Goal: Find specific page/section: Locate a particular part of the current website

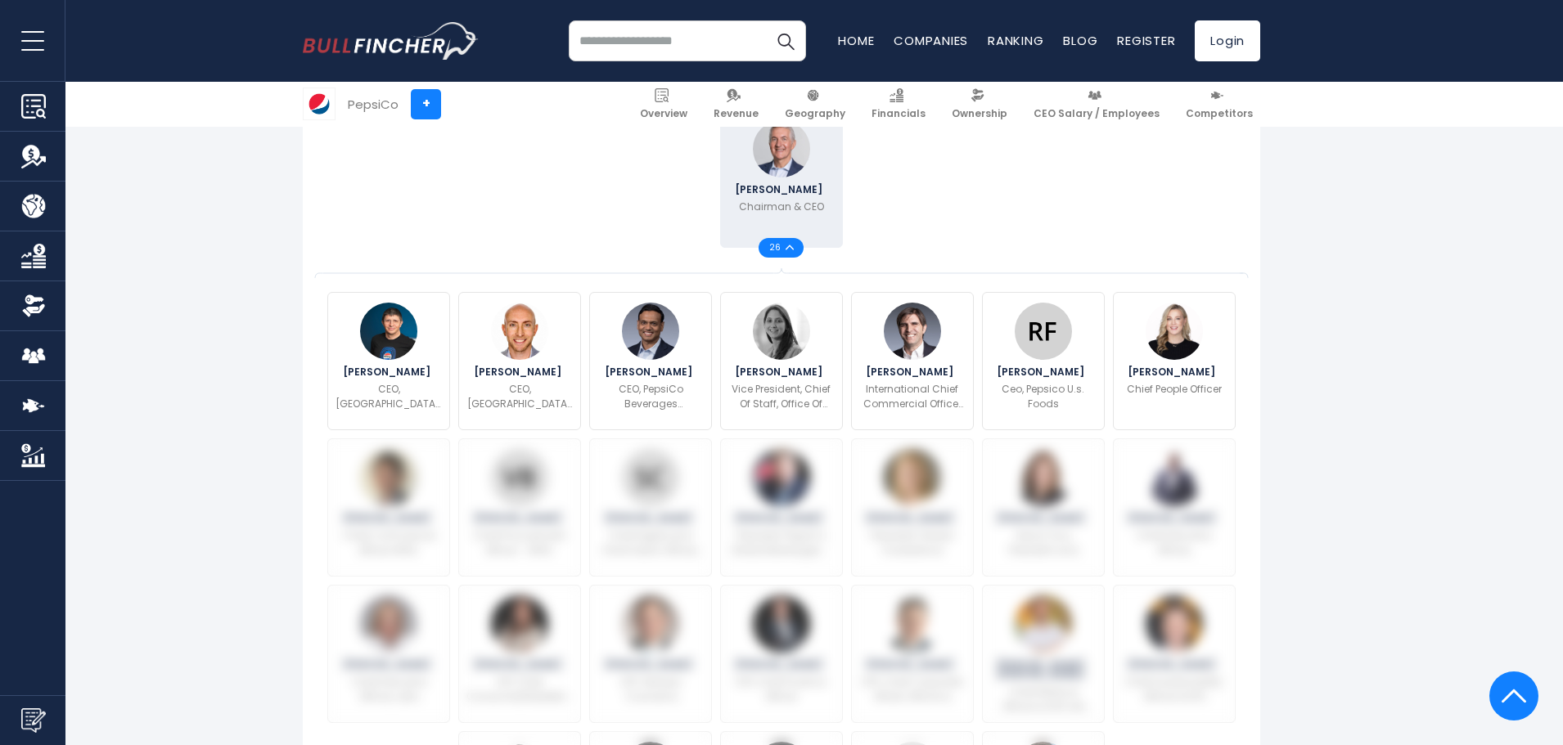
scroll to position [304, 0]
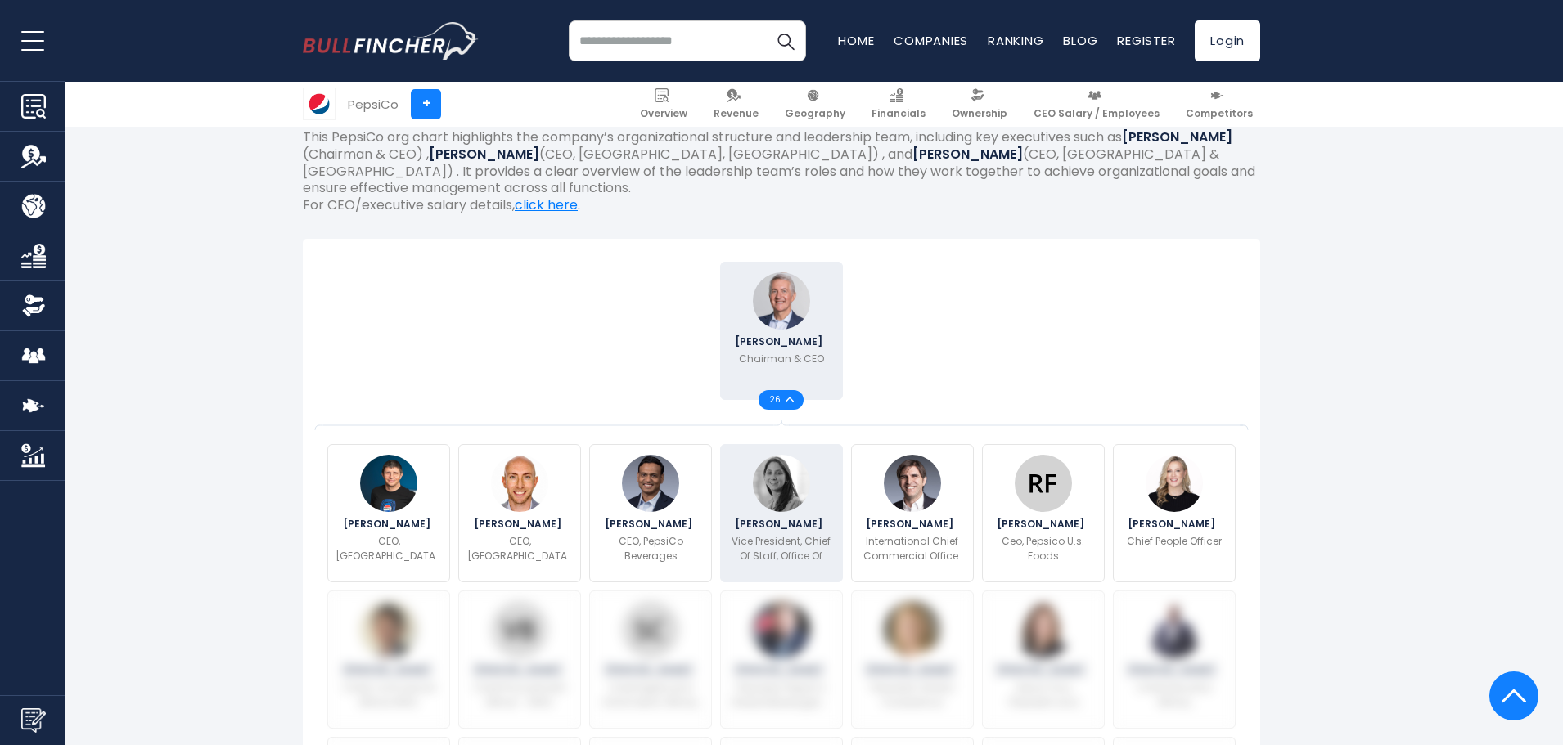
click at [785, 493] on img at bounding box center [781, 483] width 57 height 57
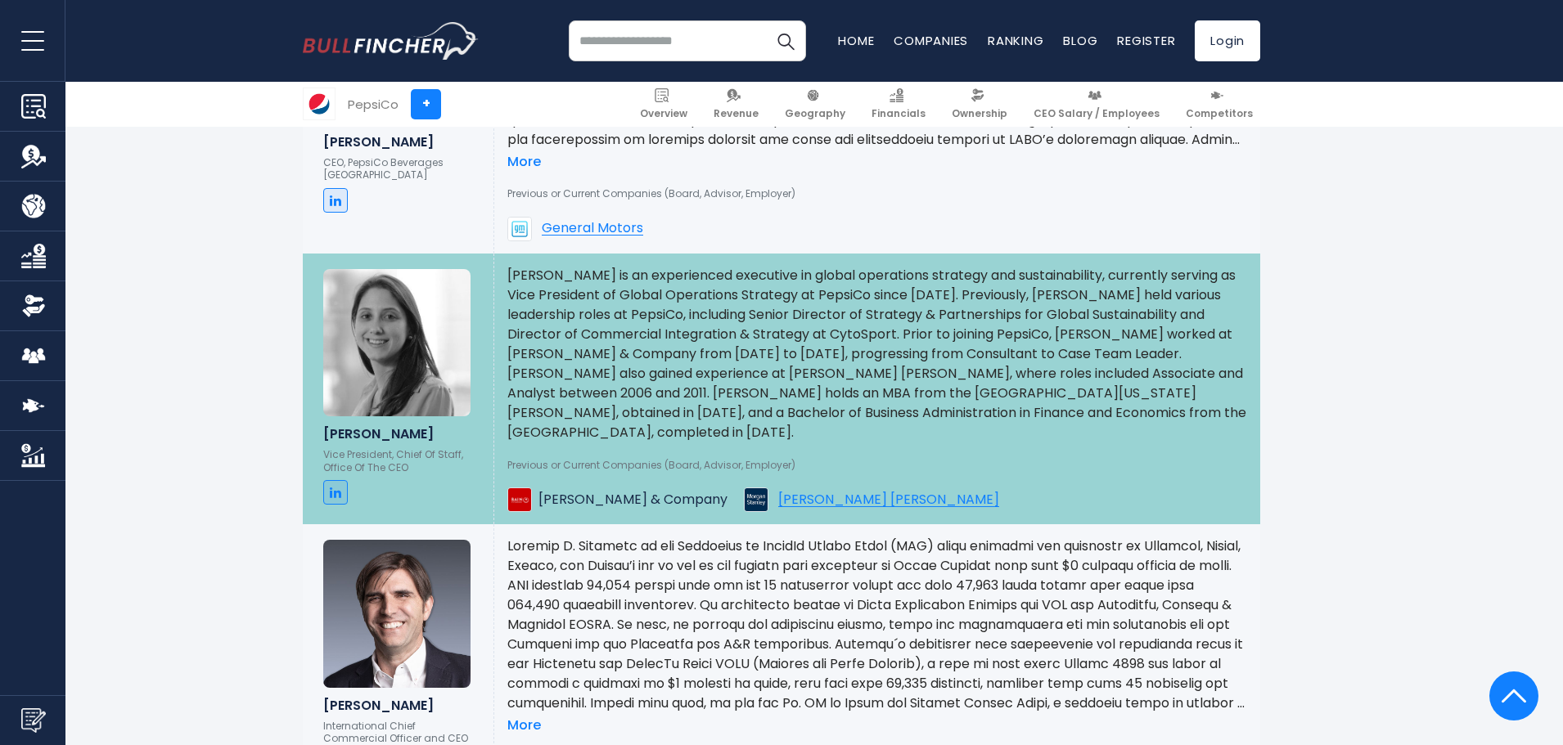
scroll to position [2333, 0]
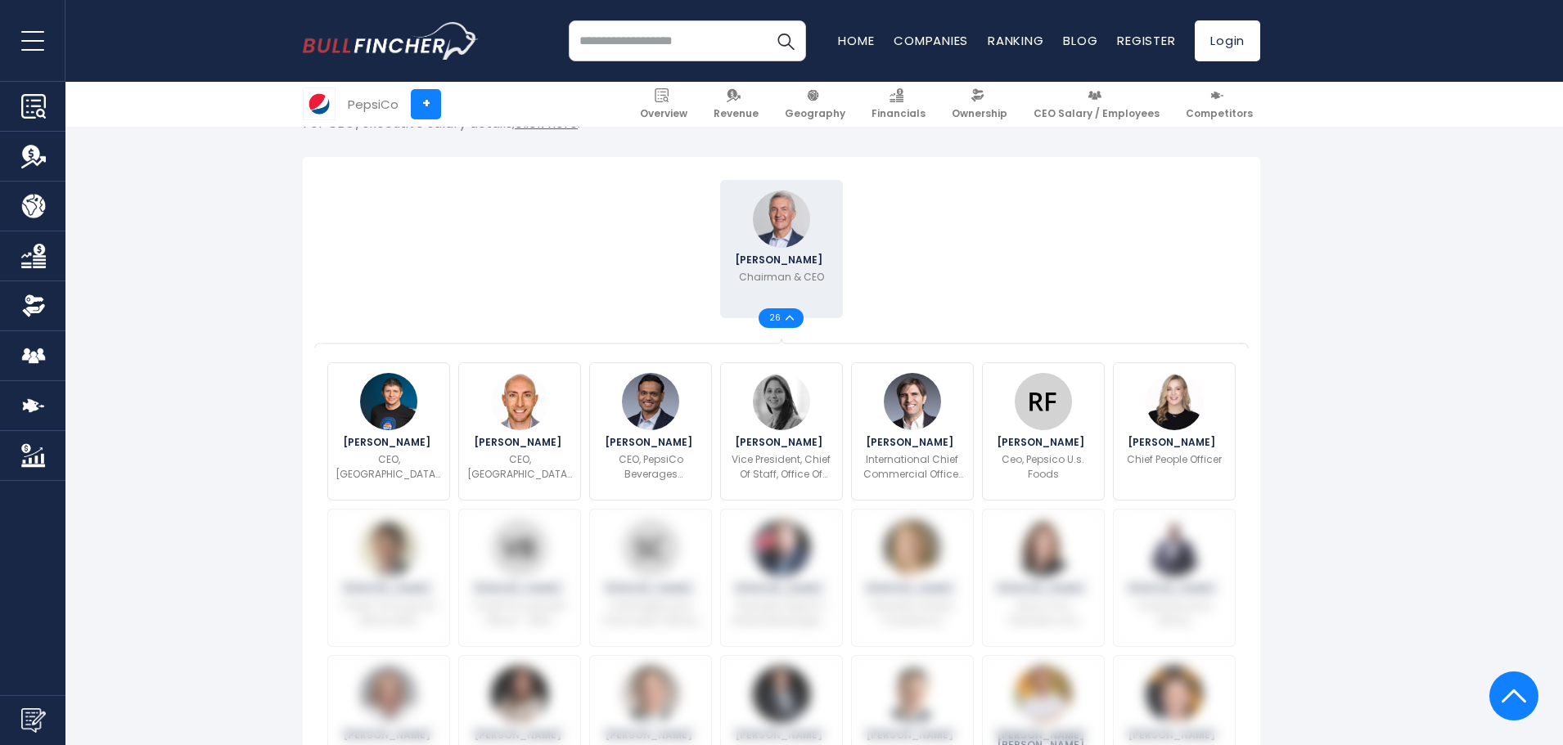
scroll to position [304, 0]
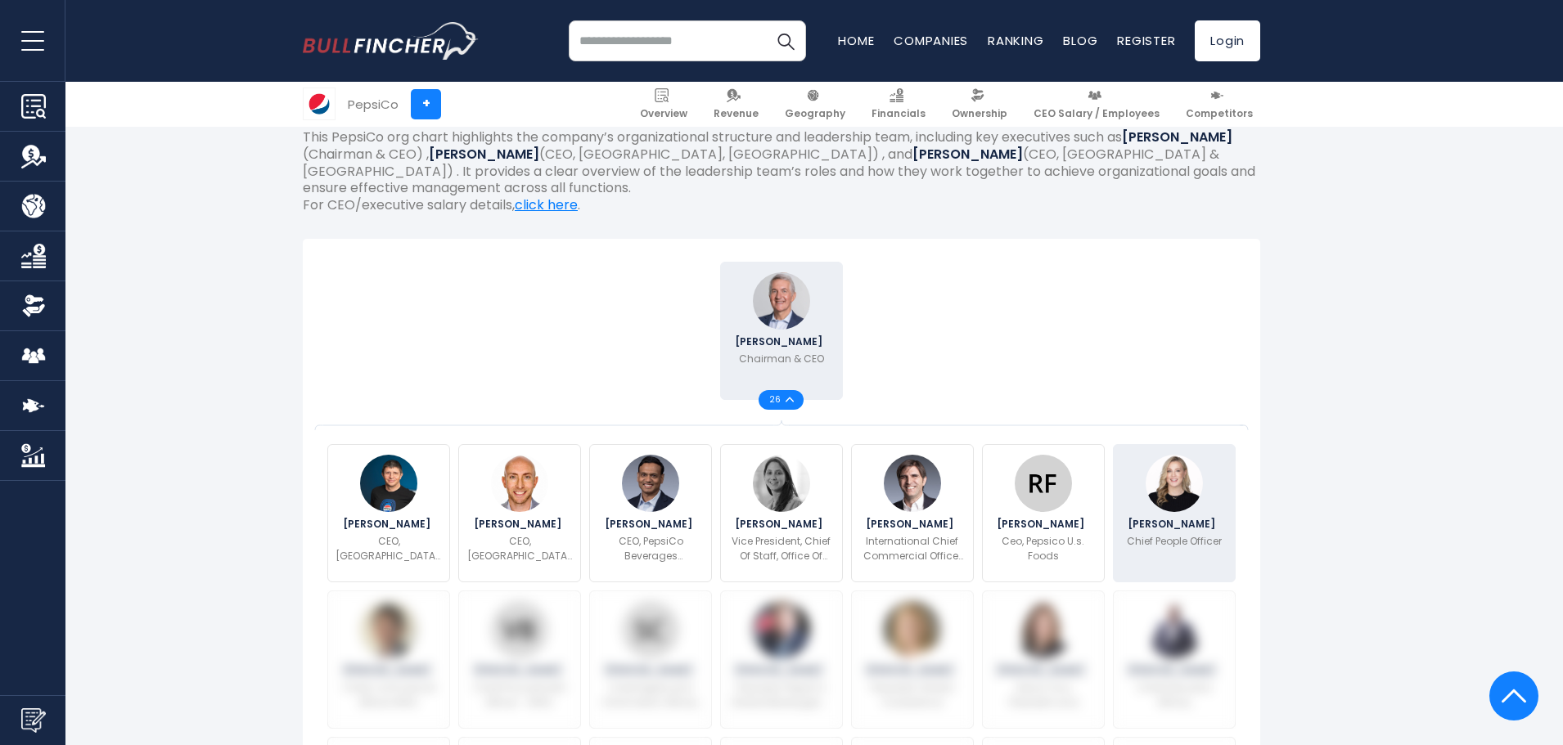
click at [1189, 500] on img at bounding box center [1173, 483] width 57 height 57
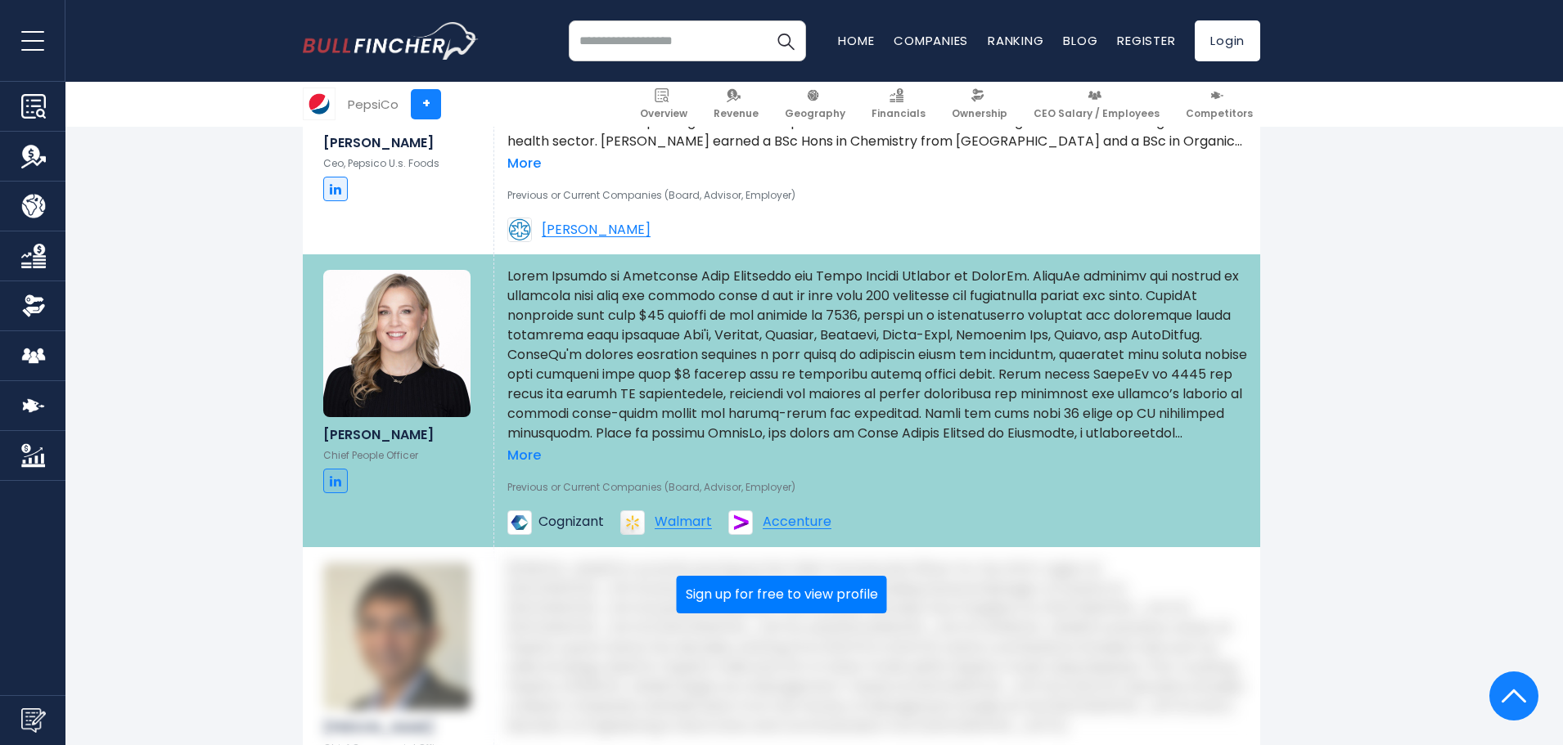
scroll to position [3198, 0]
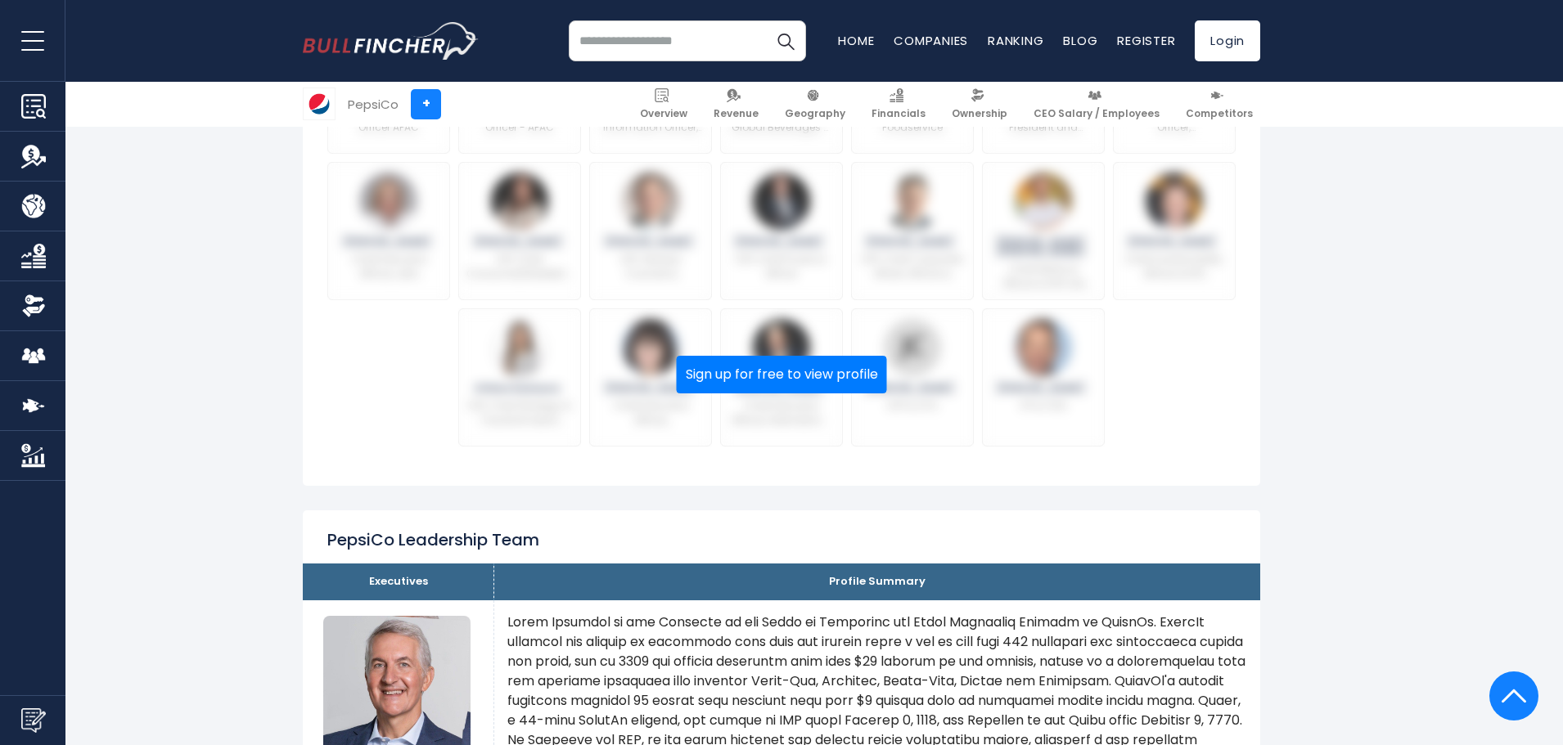
scroll to position [304, 0]
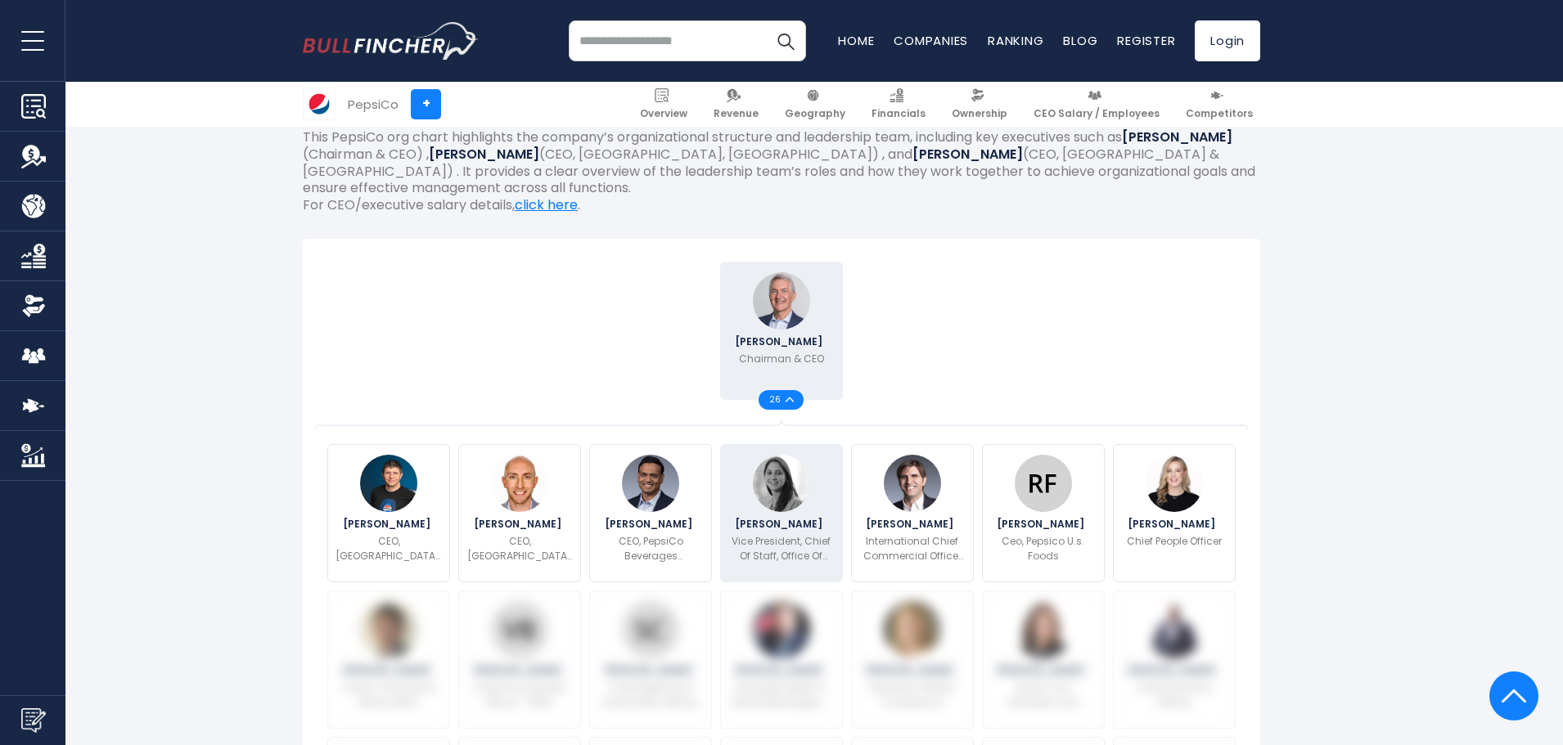
click at [776, 488] on img at bounding box center [781, 483] width 57 height 57
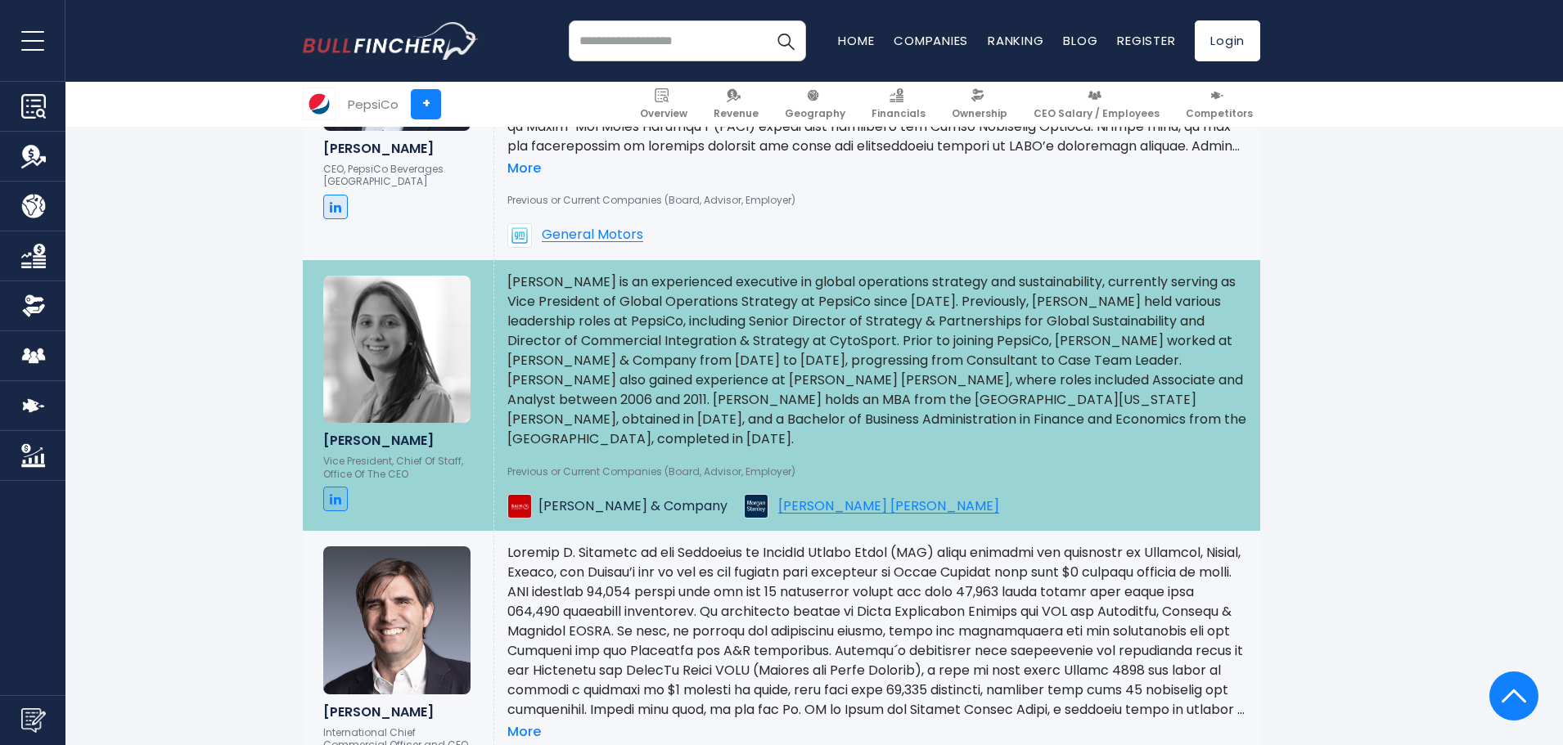
scroll to position [2333, 0]
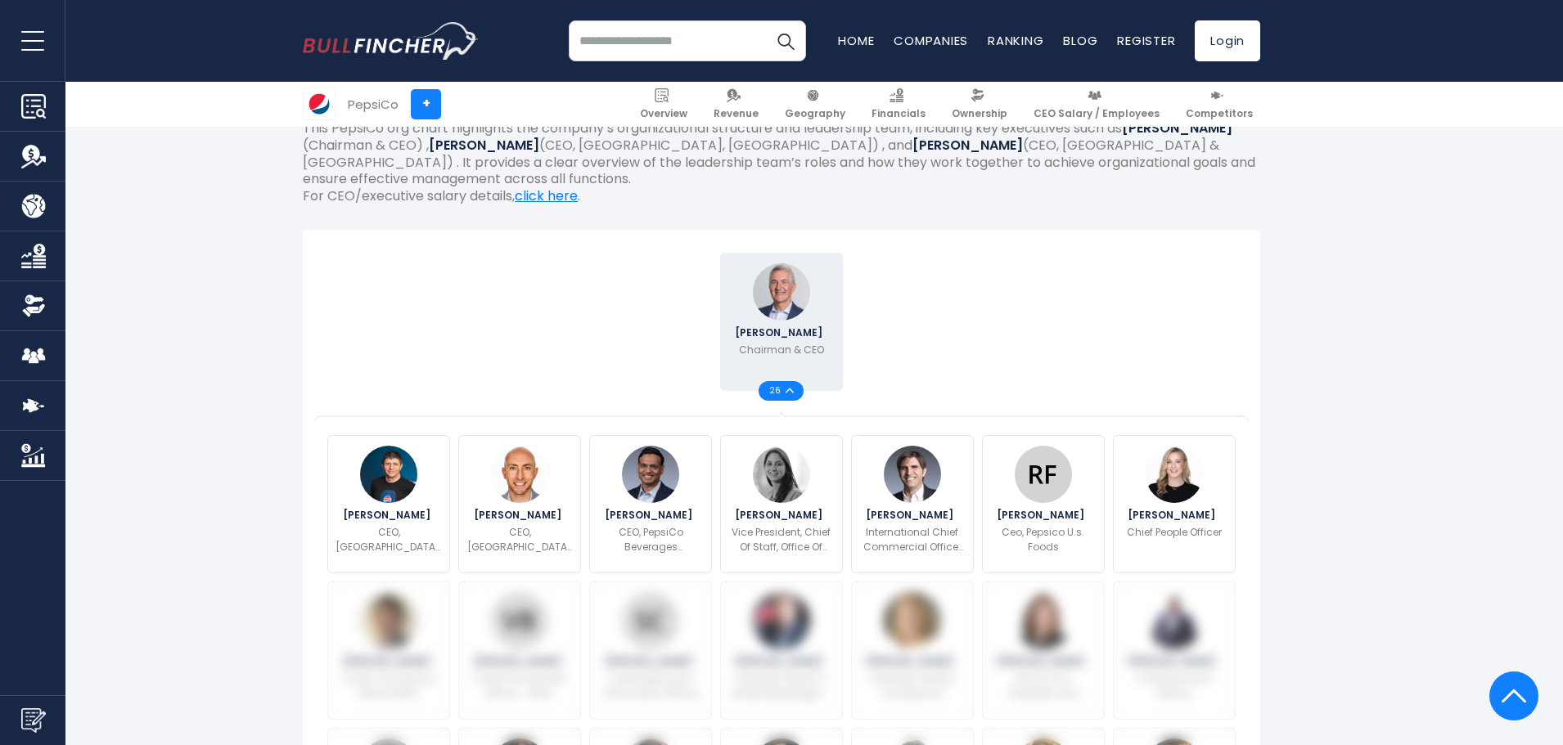
scroll to position [304, 0]
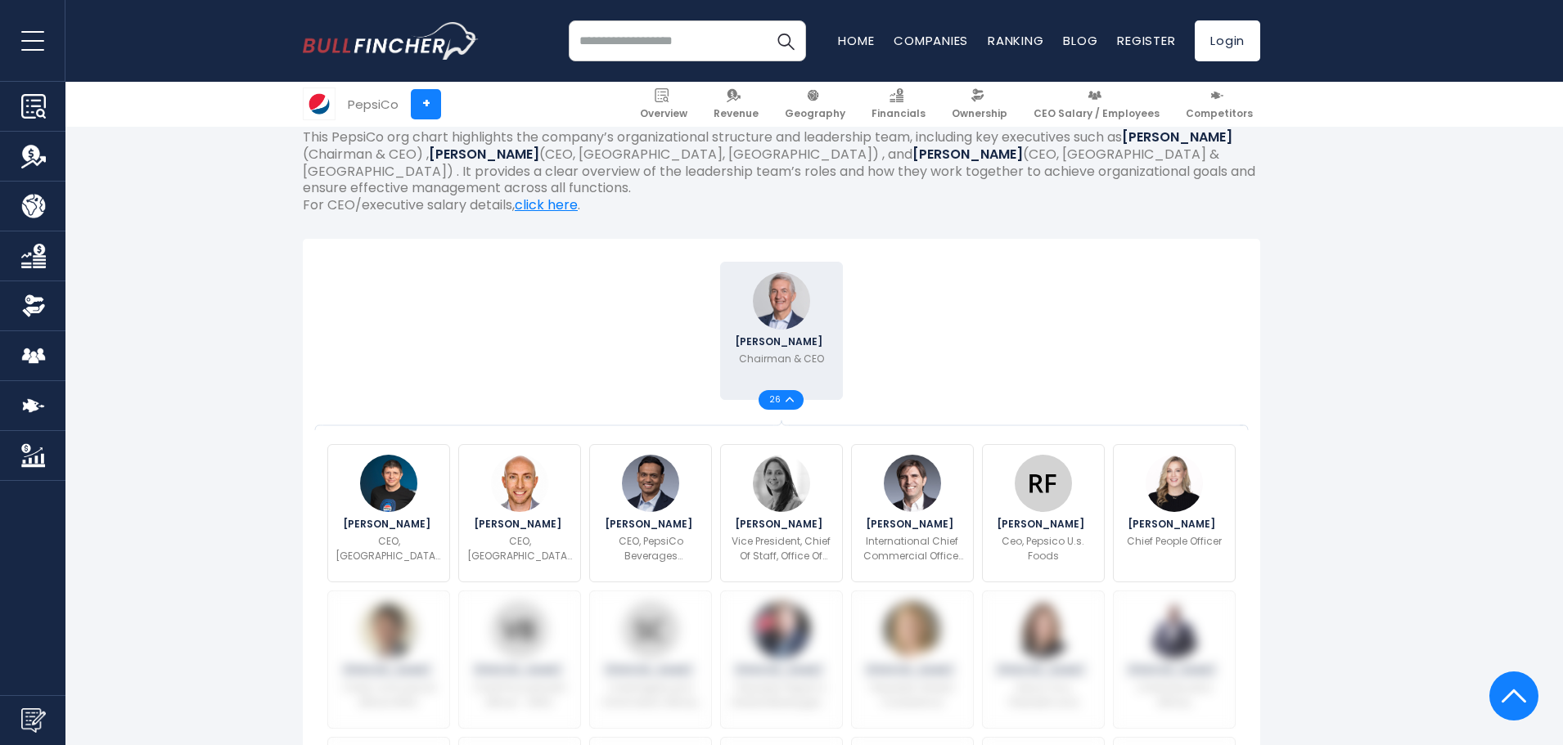
click at [772, 321] on img at bounding box center [781, 300] width 57 height 57
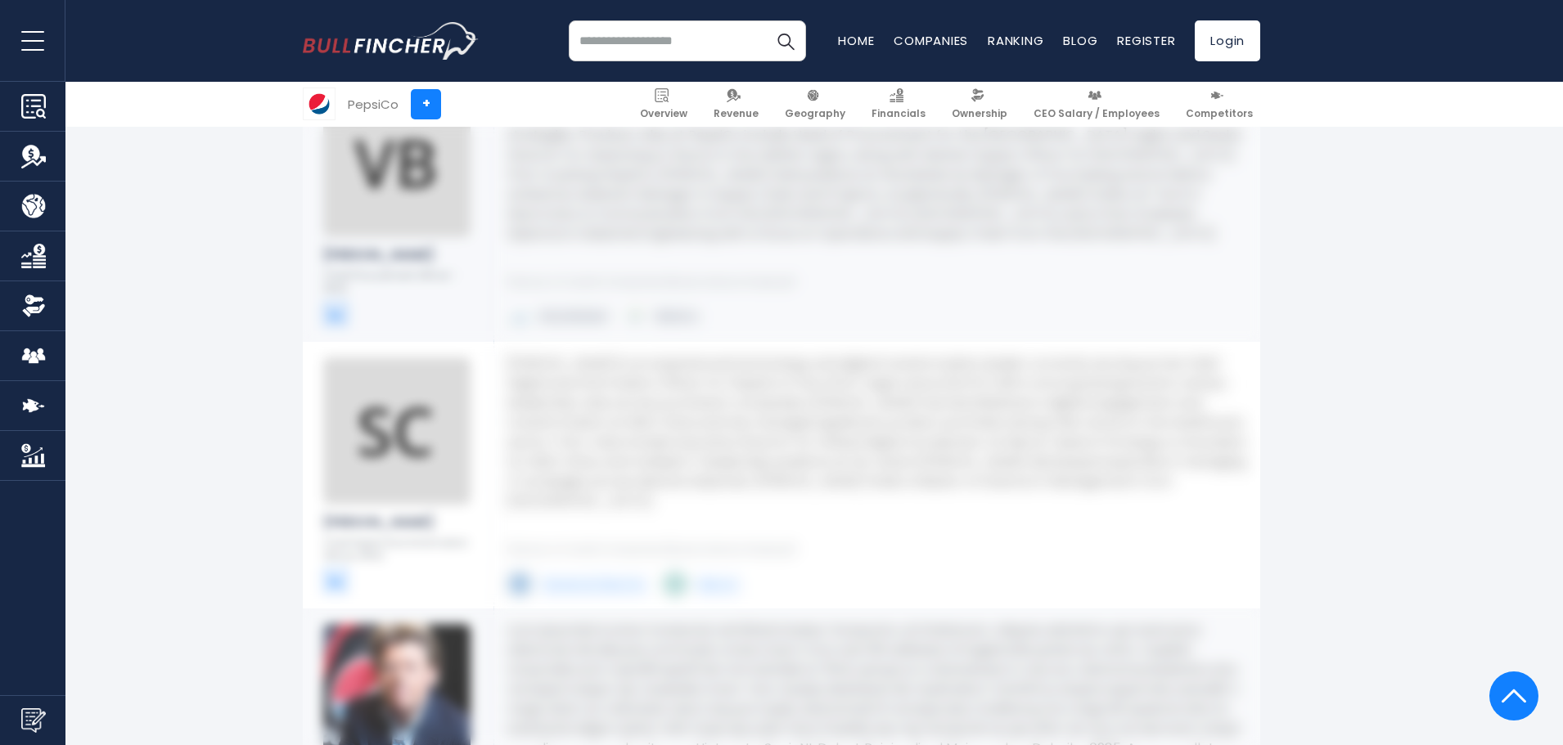
scroll to position [4097, 0]
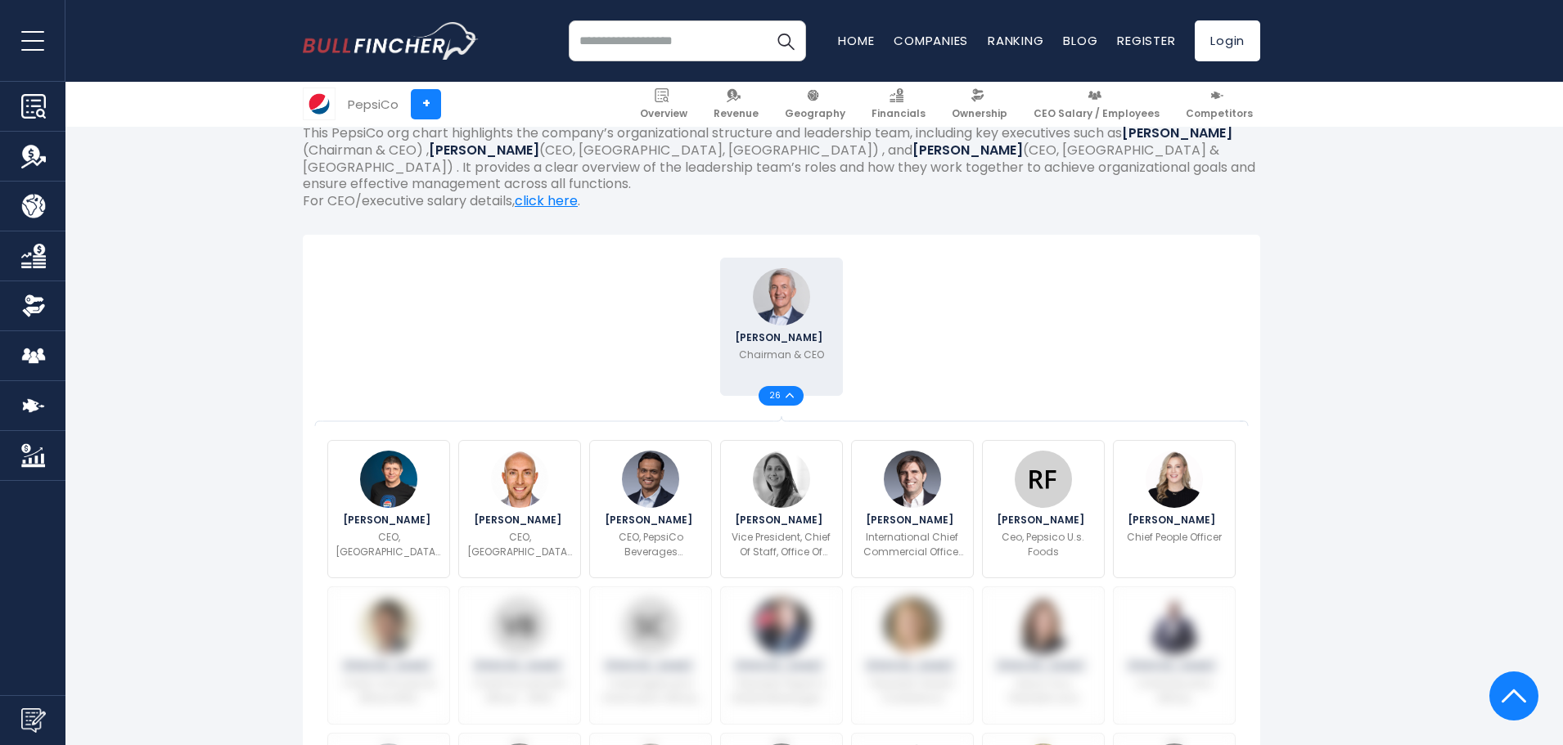
scroll to position [304, 0]
